Goal: Task Accomplishment & Management: Use online tool/utility

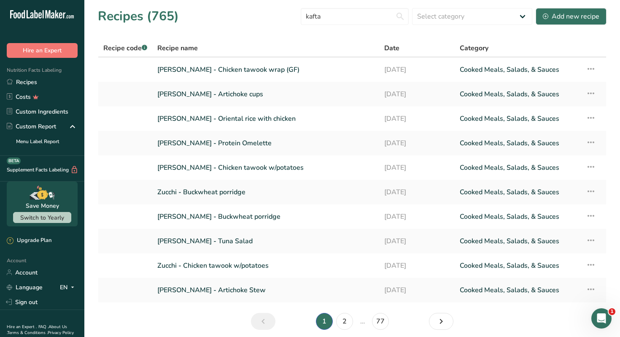
type input "kafta"
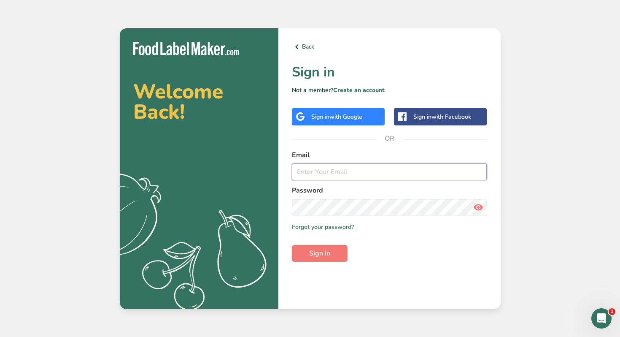
click at [344, 178] on input "email" at bounding box center [389, 171] width 195 height 17
type input "[PERSON_NAME][EMAIL_ADDRESS][DOMAIN_NAME]"
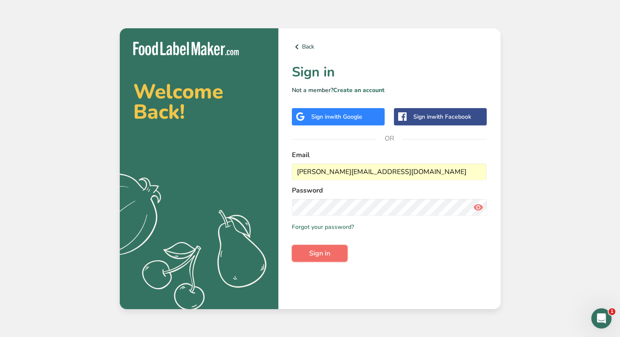
click at [327, 254] on span "Sign in" at bounding box center [319, 253] width 21 height 10
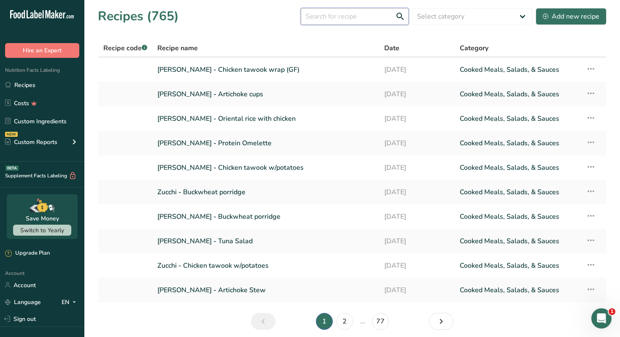
click at [355, 23] on input "text" at bounding box center [355, 16] width 108 height 17
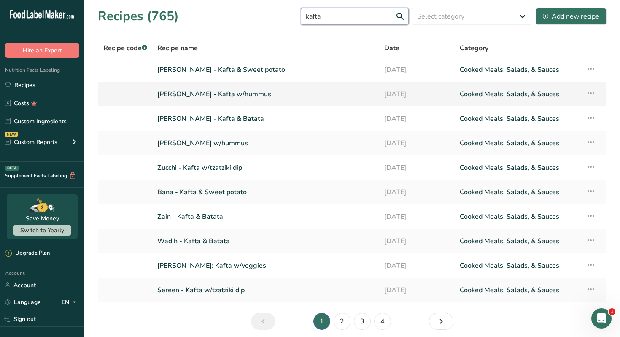
type input "kafta"
click at [241, 93] on link "[PERSON_NAME] - Kafta w/hummus" at bounding box center [265, 94] width 217 height 18
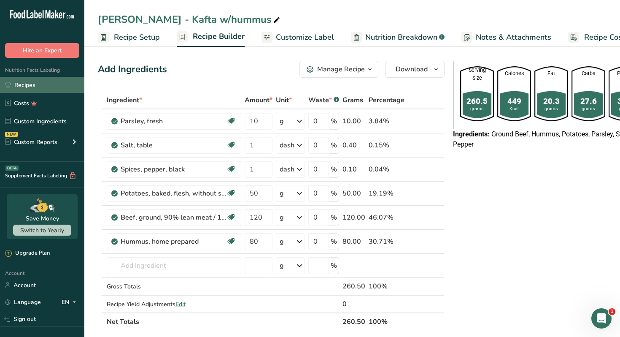
click at [60, 86] on link "Recipes" at bounding box center [42, 85] width 84 height 16
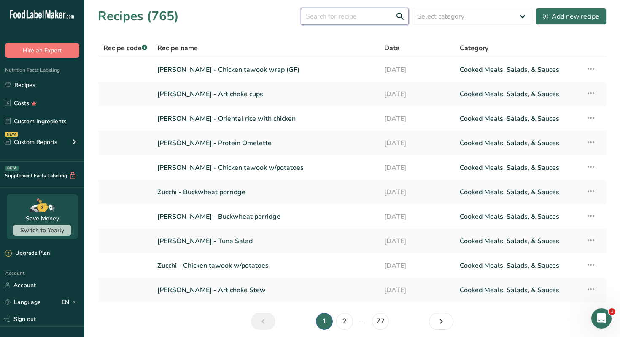
click at [359, 16] on input "text" at bounding box center [355, 16] width 108 height 17
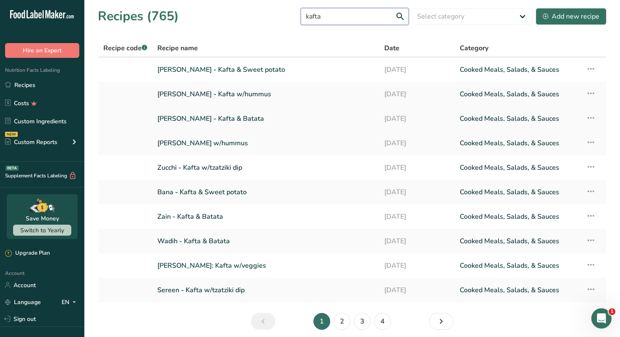
type input "kafta"
click at [230, 116] on link "[PERSON_NAME] - Kafta & Batata" at bounding box center [265, 119] width 217 height 18
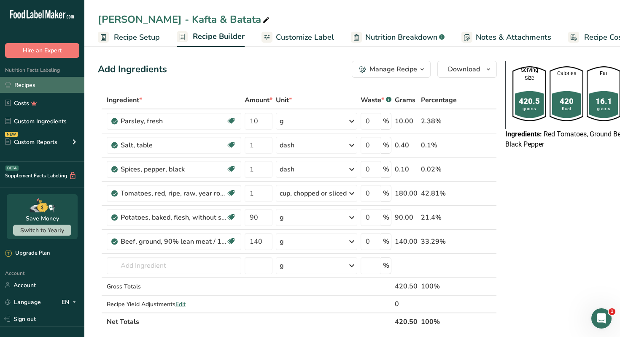
click at [61, 87] on link "Recipes" at bounding box center [42, 85] width 84 height 16
